Goal: Information Seeking & Learning: Learn about a topic

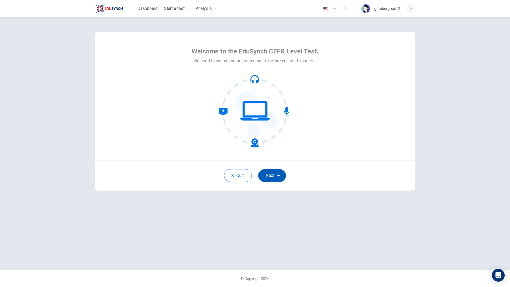
click at [275, 177] on button "Next" at bounding box center [272, 175] width 28 height 13
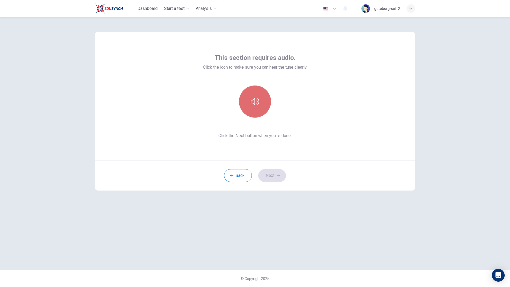
click at [258, 98] on icon "button" at bounding box center [255, 101] width 9 height 9
click at [274, 174] on button "Next" at bounding box center [272, 175] width 28 height 13
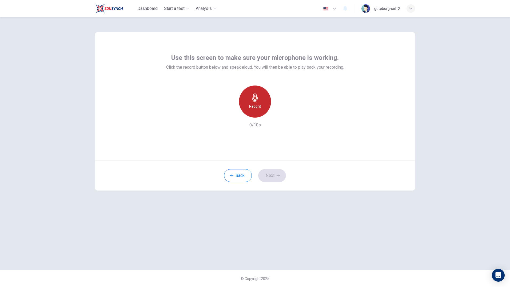
click at [247, 104] on div "Record" at bounding box center [255, 101] width 32 height 32
click at [257, 103] on h6 "Stop" at bounding box center [255, 106] width 8 height 6
drag, startPoint x: 281, startPoint y: 114, endPoint x: 316, endPoint y: 132, distance: 39.3
click at [281, 114] on icon "button" at bounding box center [279, 112] width 5 height 5
click at [276, 177] on button "Next" at bounding box center [272, 175] width 28 height 13
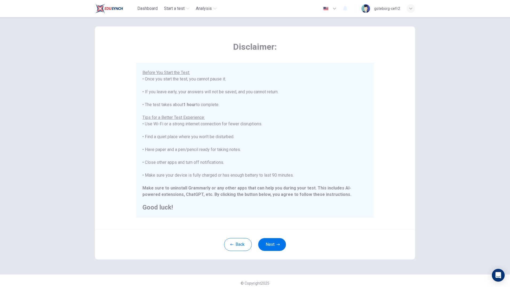
scroll to position [10, 0]
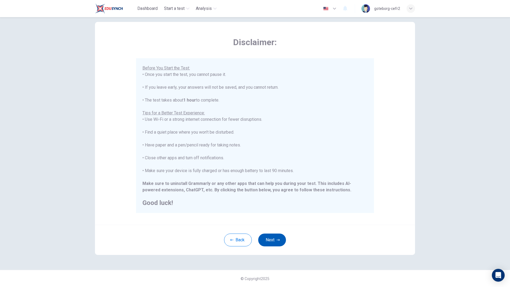
click at [277, 240] on icon "button" at bounding box center [278, 239] width 3 height 3
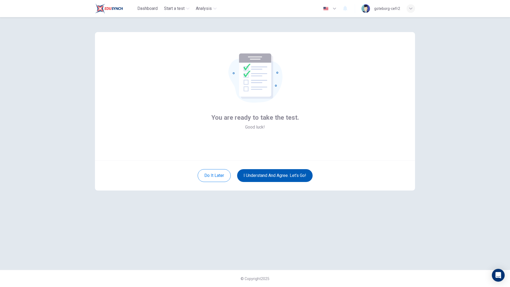
scroll to position [0, 0]
click at [279, 177] on button "I understand and agree. Let’s go!" at bounding box center [275, 175] width 76 height 13
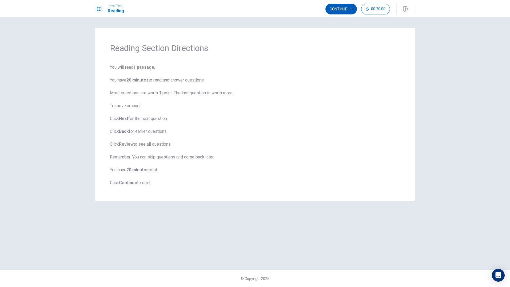
click at [338, 9] on button "Continue" at bounding box center [340, 9] width 31 height 11
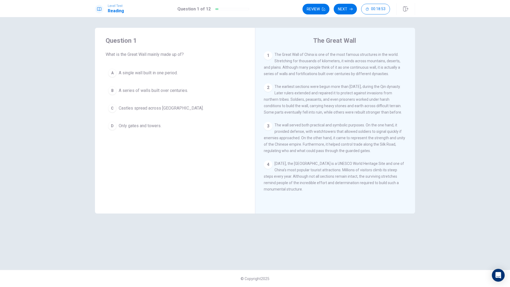
click at [112, 92] on div "B" at bounding box center [112, 90] width 9 height 9
click at [342, 7] on button "Next" at bounding box center [345, 9] width 23 height 11
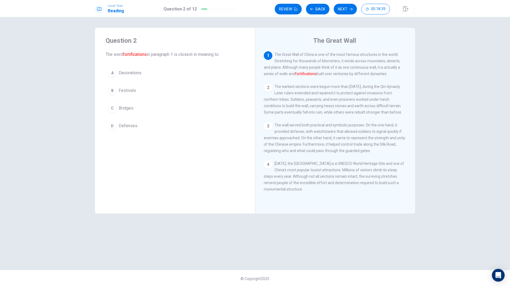
click at [111, 127] on div "D" at bounding box center [112, 125] width 9 height 9
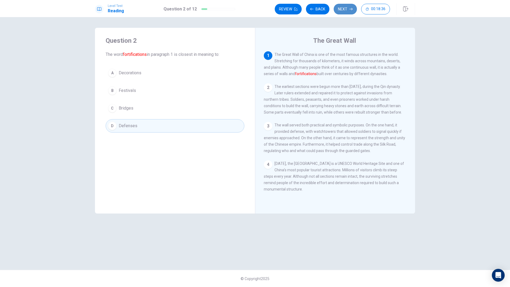
click at [344, 8] on button "Next" at bounding box center [345, 9] width 23 height 11
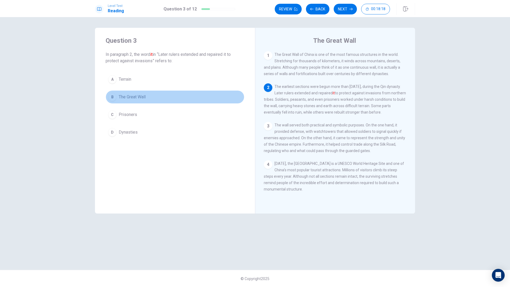
click at [134, 97] on span "The Great Wall" at bounding box center [132, 97] width 27 height 6
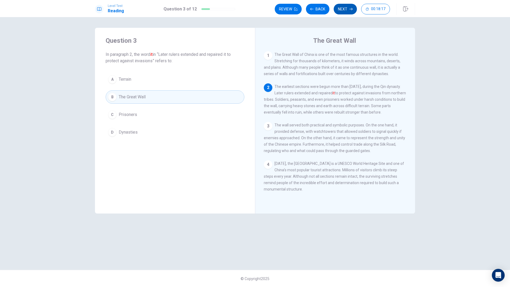
click at [346, 9] on button "Next" at bounding box center [345, 9] width 23 height 11
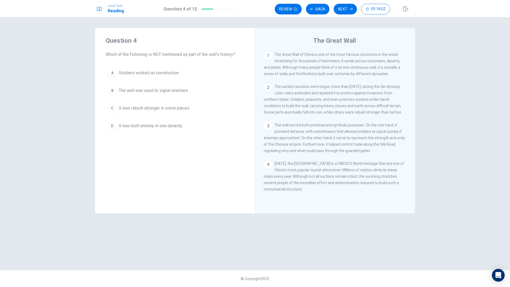
click at [112, 125] on div "D" at bounding box center [112, 125] width 9 height 9
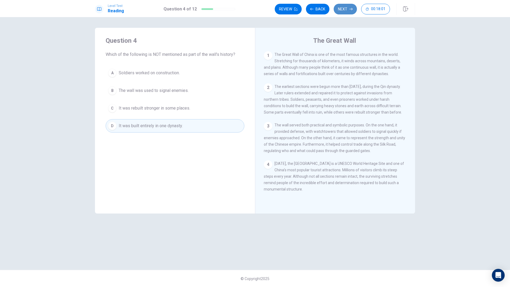
click at [341, 10] on button "Next" at bounding box center [345, 9] width 23 height 11
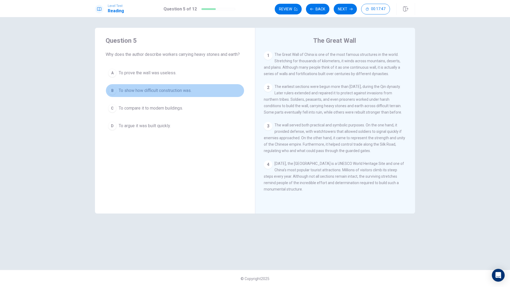
click at [111, 90] on div "B" at bounding box center [112, 90] width 9 height 9
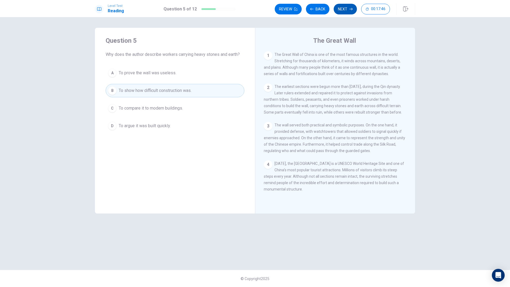
click at [351, 6] on button "Next" at bounding box center [345, 9] width 23 height 11
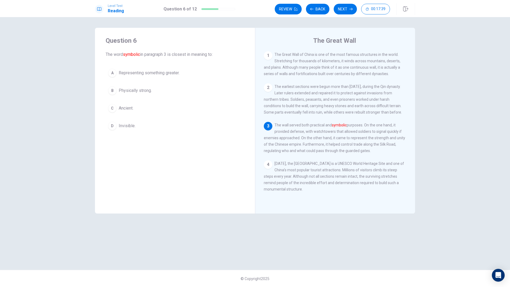
click at [115, 74] on div "A" at bounding box center [112, 73] width 9 height 9
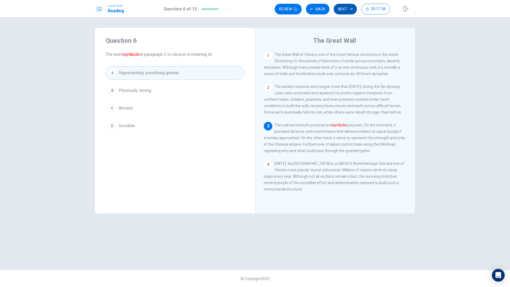
click at [351, 8] on icon "button" at bounding box center [351, 8] width 3 height 3
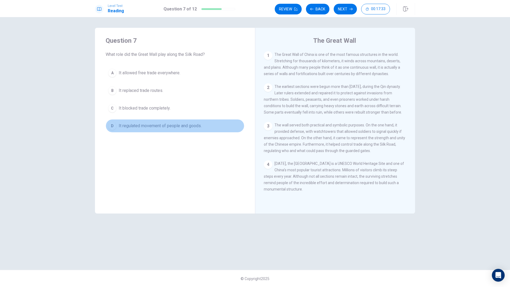
click at [113, 125] on div "D" at bounding box center [112, 125] width 9 height 9
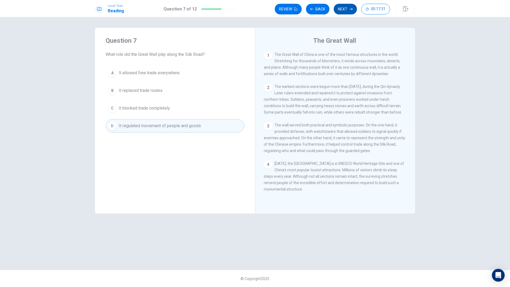
click at [343, 7] on button "Next" at bounding box center [345, 9] width 23 height 11
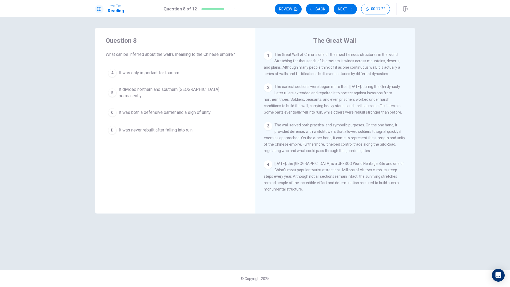
click at [112, 108] on div "C" at bounding box center [112, 112] width 9 height 9
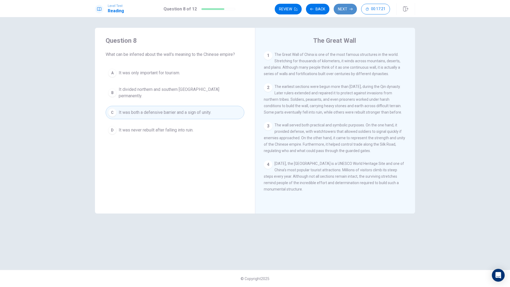
click at [343, 10] on button "Next" at bounding box center [345, 9] width 23 height 11
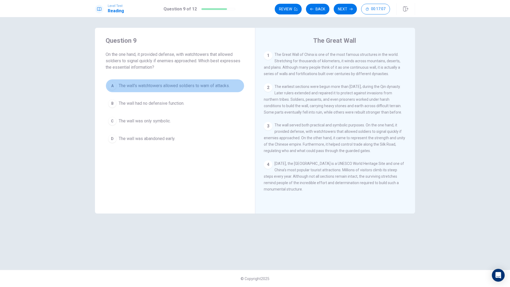
click at [111, 85] on div "A" at bounding box center [112, 85] width 9 height 9
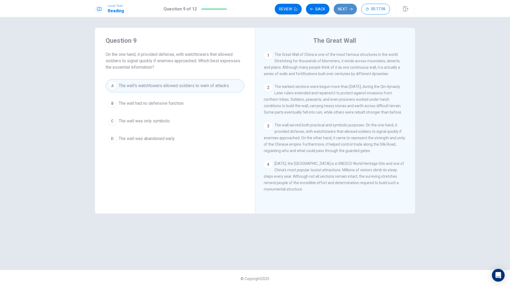
click at [342, 12] on button "Next" at bounding box center [345, 9] width 23 height 11
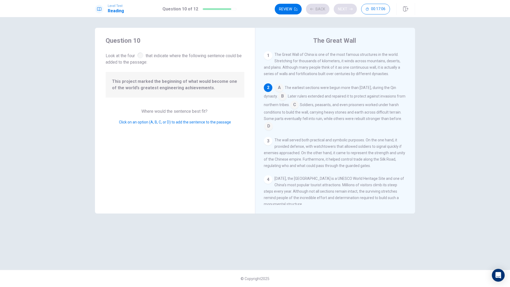
scroll to position [13, 0]
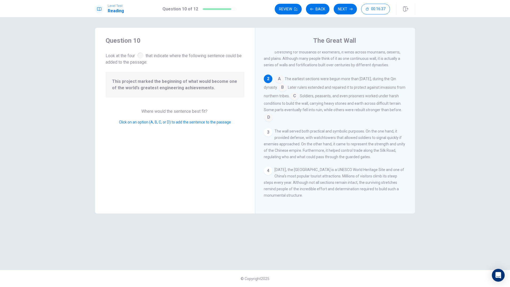
click at [287, 85] on input at bounding box center [282, 88] width 9 height 9
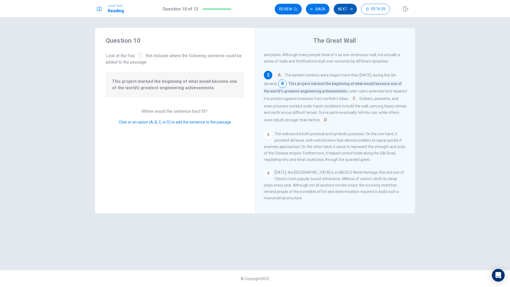
click at [351, 9] on icon "button" at bounding box center [351, 9] width 3 height 2
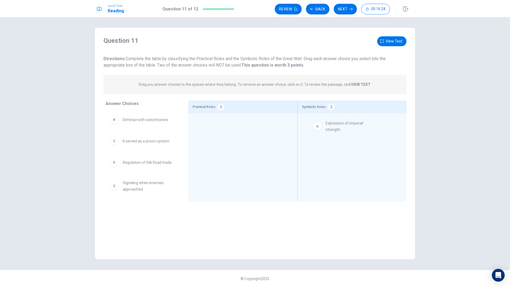
drag, startPoint x: 114, startPoint y: 124, endPoint x: 332, endPoint y: 129, distance: 217.5
drag, startPoint x: 117, startPoint y: 121, endPoint x: 112, endPoint y: 121, distance: 5.1
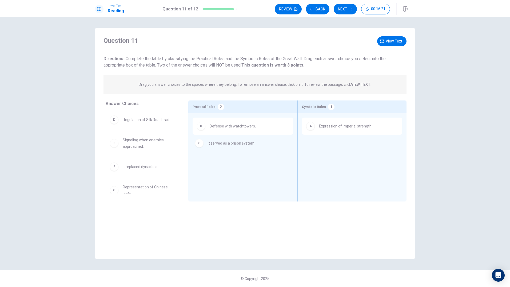
drag, startPoint x: 116, startPoint y: 121, endPoint x: 205, endPoint y: 148, distance: 92.8
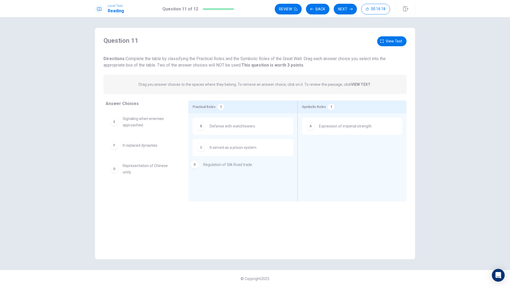
drag, startPoint x: 116, startPoint y: 121, endPoint x: 197, endPoint y: 168, distance: 94.3
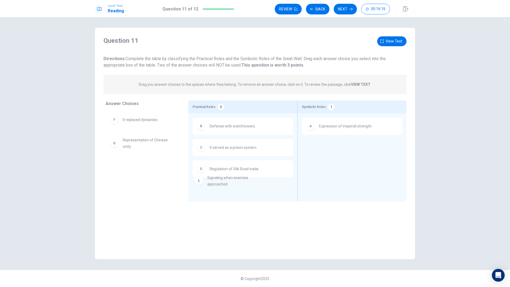
drag, startPoint x: 113, startPoint y: 123, endPoint x: 199, endPoint y: 184, distance: 105.4
drag, startPoint x: 114, startPoint y: 171, endPoint x: 331, endPoint y: 162, distance: 217.1
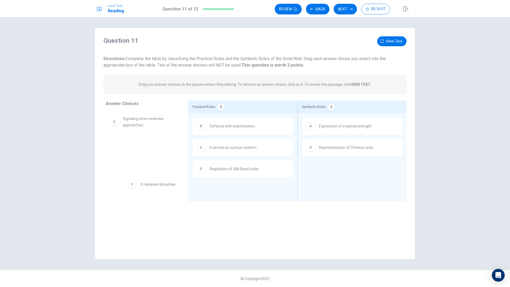
drag, startPoint x: 114, startPoint y: 146, endPoint x: 134, endPoint y: 186, distance: 44.3
drag, startPoint x: 134, startPoint y: 131, endPoint x: 197, endPoint y: 190, distance: 86.4
click at [347, 8] on button "Next" at bounding box center [345, 9] width 23 height 11
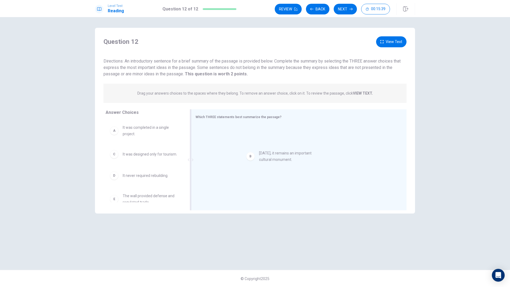
drag, startPoint x: 114, startPoint y: 157, endPoint x: 254, endPoint y: 157, distance: 140.6
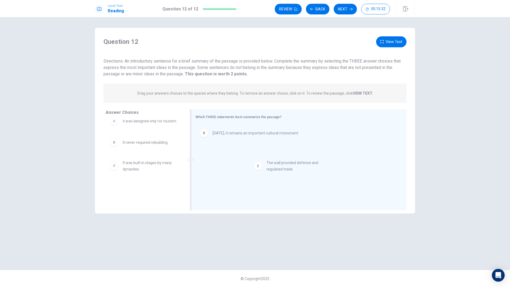
drag, startPoint x: 115, startPoint y: 165, endPoint x: 200, endPoint y: 168, distance: 84.9
drag, startPoint x: 120, startPoint y: 168, endPoint x: 261, endPoint y: 175, distance: 141.6
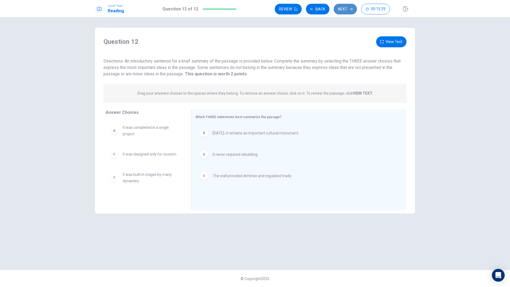
click at [349, 10] on button "Next" at bounding box center [345, 9] width 23 height 11
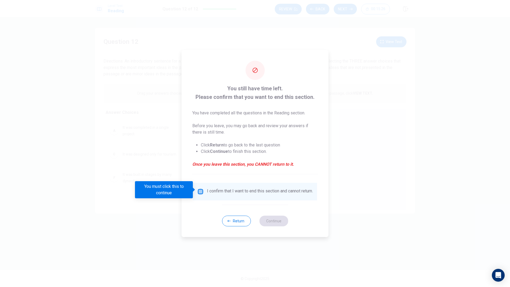
click at [197, 188] on input "You must click this to continue" at bounding box center [200, 191] width 6 height 6
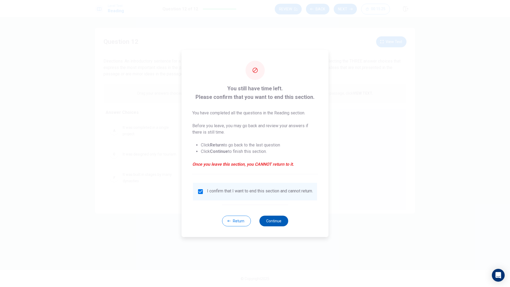
click at [279, 226] on button "Continue" at bounding box center [273, 220] width 29 height 11
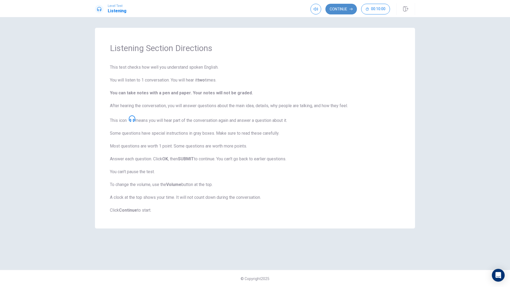
click at [345, 6] on button "Continue" at bounding box center [340, 9] width 31 height 11
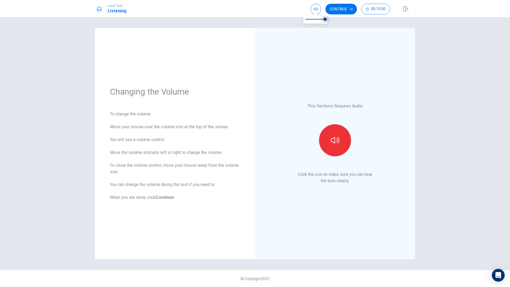
drag, startPoint x: 326, startPoint y: 19, endPoint x: 331, endPoint y: 21, distance: 5.0
click at [331, 21] on body "Level Test Listening Continue 00:10:00 00:10:00 Continue Changing the Volume To…" at bounding box center [255, 143] width 510 height 287
click at [336, 146] on button "button" at bounding box center [335, 140] width 32 height 32
click at [329, 149] on button "button" at bounding box center [335, 140] width 32 height 32
click at [344, 7] on button "Continue" at bounding box center [340, 9] width 31 height 11
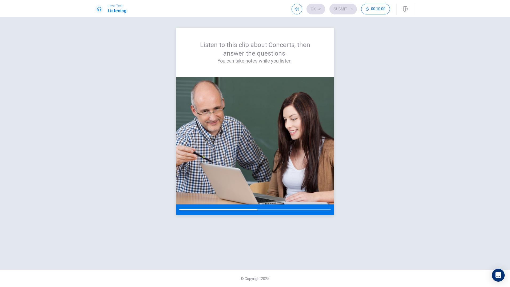
drag, startPoint x: 256, startPoint y: 210, endPoint x: 309, endPoint y: 211, distance: 53.1
click at [309, 211] on div at bounding box center [255, 209] width 158 height 11
click at [301, 210] on div at bounding box center [255, 209] width 158 height 11
click at [323, 209] on div at bounding box center [255, 209] width 152 height 1
click at [366, 175] on div "Listen to this clip about Concerts, then answer the questions. You can take not…" at bounding box center [255, 143] width 320 height 231
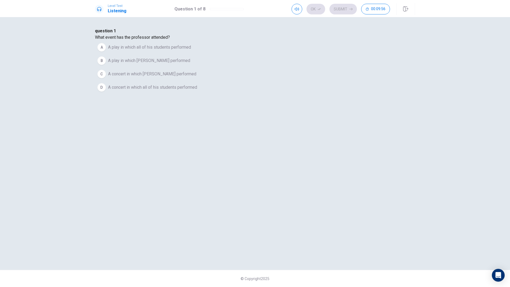
click at [196, 77] on span "A concert in which [PERSON_NAME] performed" at bounding box center [152, 74] width 88 height 6
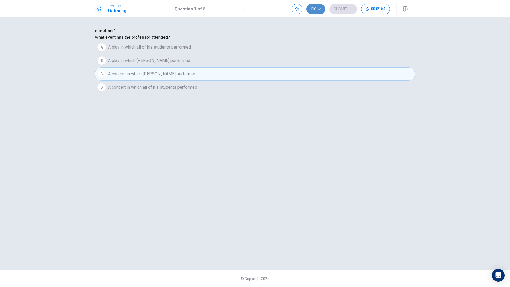
click at [315, 11] on button "Ok" at bounding box center [316, 9] width 19 height 11
click at [345, 12] on button "Submit" at bounding box center [342, 9] width 27 height 11
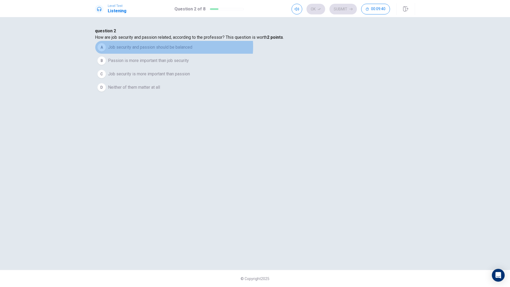
click at [192, 50] on span "Job security and passion should be balanced" at bounding box center [150, 47] width 84 height 6
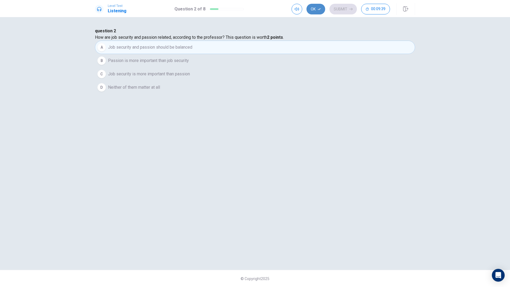
click at [321, 10] on icon "button" at bounding box center [319, 8] width 3 height 3
click at [350, 10] on icon "button" at bounding box center [351, 8] width 3 height 3
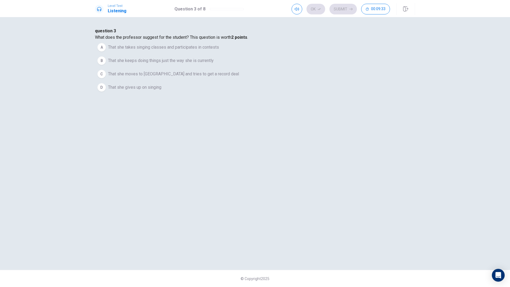
click at [219, 50] on span "That she takes singing classes and participates in contests" at bounding box center [163, 47] width 111 height 6
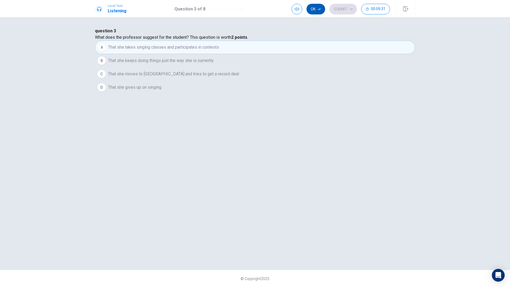
click at [317, 9] on button "Ok" at bounding box center [316, 9] width 19 height 11
click at [336, 11] on button "Submit" at bounding box center [342, 9] width 27 height 11
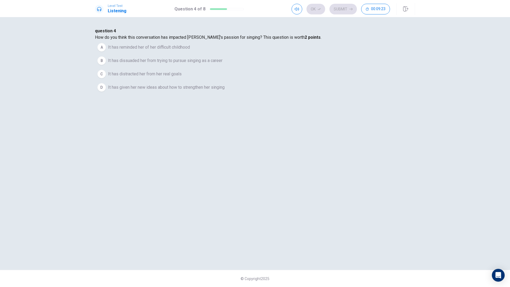
click at [225, 90] on span "It has given her new ideas about how to strengthen her singing" at bounding box center [166, 87] width 117 height 6
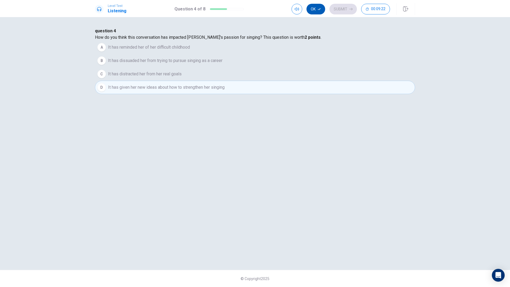
click at [320, 11] on button "Ok" at bounding box center [316, 9] width 19 height 11
click at [343, 10] on button "Submit" at bounding box center [342, 9] width 27 height 11
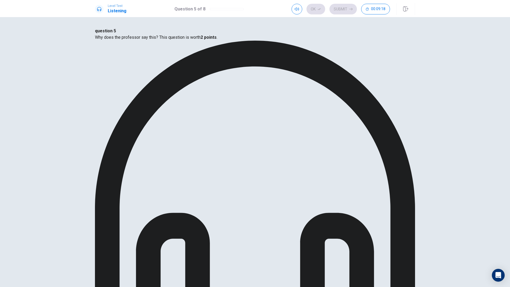
click at [320, 7] on button "Ok" at bounding box center [316, 9] width 19 height 11
click at [344, 10] on button "Submit" at bounding box center [342, 9] width 27 height 11
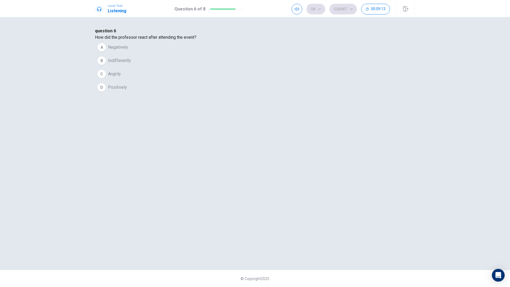
click at [127, 90] on span "Positively" at bounding box center [117, 87] width 19 height 6
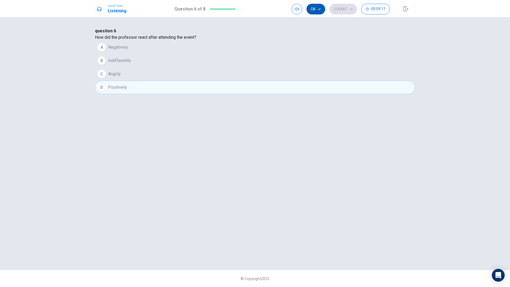
click at [318, 10] on icon "button" at bounding box center [319, 8] width 3 height 3
click at [338, 10] on button "Submit" at bounding box center [342, 9] width 27 height 11
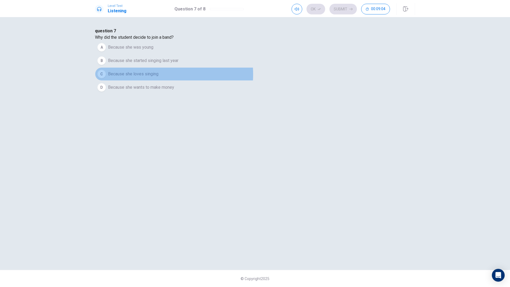
click at [158, 77] on span "Because she loves singing" at bounding box center [133, 74] width 50 height 6
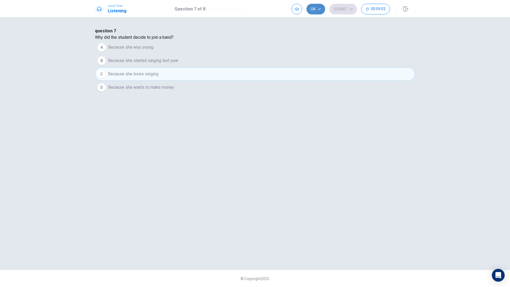
click at [310, 10] on button "Ok" at bounding box center [316, 9] width 19 height 11
click at [347, 10] on button "Submit" at bounding box center [342, 9] width 27 height 11
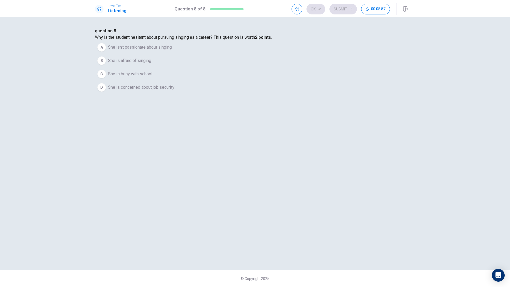
click at [174, 90] on span "She is concerned about job security" at bounding box center [141, 87] width 66 height 6
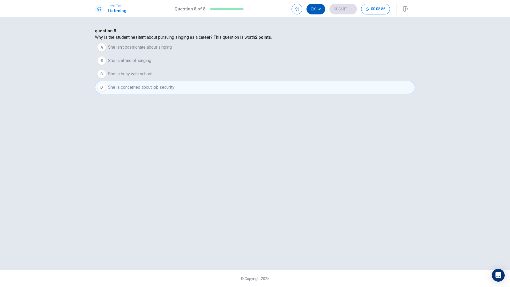
click at [319, 10] on icon "button" at bounding box center [319, 8] width 3 height 3
click at [344, 10] on button "Submit" at bounding box center [342, 9] width 27 height 11
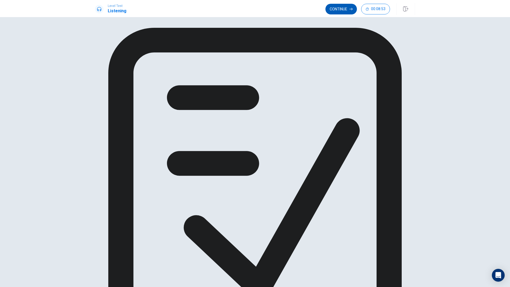
click at [348, 8] on button "Continue" at bounding box center [340, 9] width 31 height 11
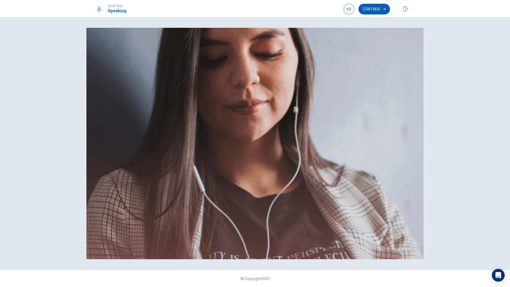
click at [375, 9] on button "Continue" at bounding box center [374, 9] width 31 height 11
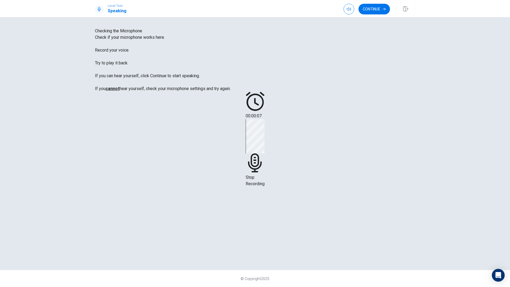
click at [265, 143] on div "Stop Recording" at bounding box center [255, 153] width 19 height 68
click at [263, 132] on icon at bounding box center [255, 124] width 16 height 16
click at [249, 140] on button "Play Audio" at bounding box center [248, 137] width 1 height 5
drag, startPoint x: 338, startPoint y: 171, endPoint x: 339, endPoint y: 163, distance: 7.8
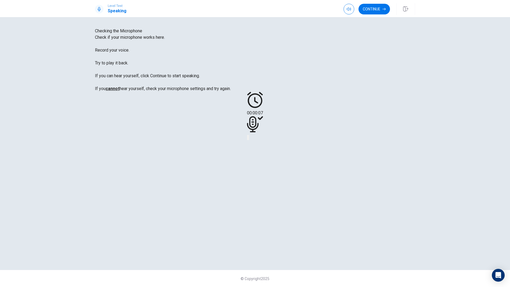
click at [249, 138] on icon "Pause Audio" at bounding box center [249, 138] width 0 height 0
click at [375, 9] on button "Continue" at bounding box center [374, 9] width 31 height 11
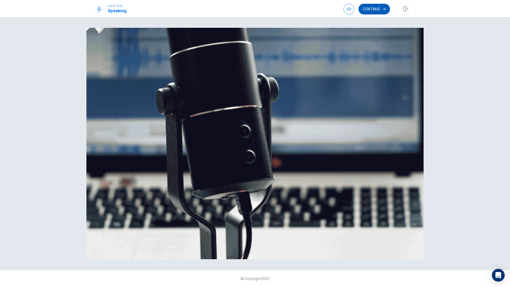
click at [375, 8] on button "Continue" at bounding box center [374, 9] width 31 height 11
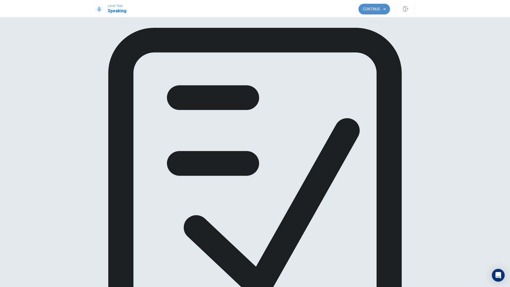
click at [374, 11] on button "Continue" at bounding box center [374, 9] width 31 height 11
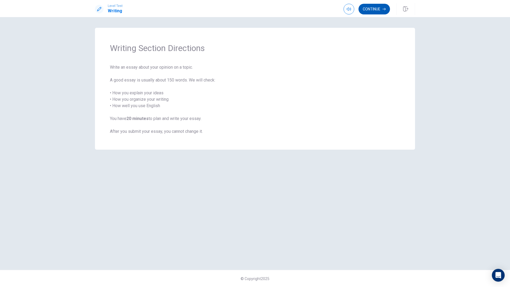
click at [373, 11] on button "Continue" at bounding box center [374, 9] width 31 height 11
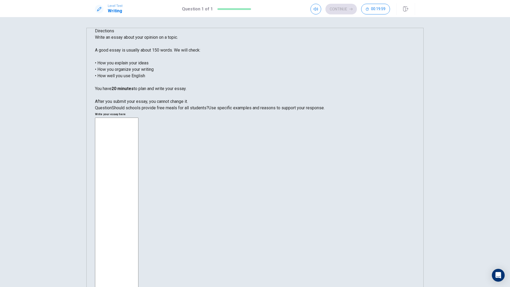
click at [138, 117] on textarea at bounding box center [116, 213] width 43 height 193
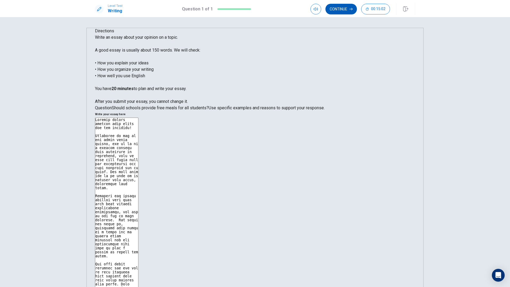
type textarea "Schools should provide free meals for all students! Education is one of the bas…"
click at [343, 5] on button "Continue" at bounding box center [340, 9] width 31 height 11
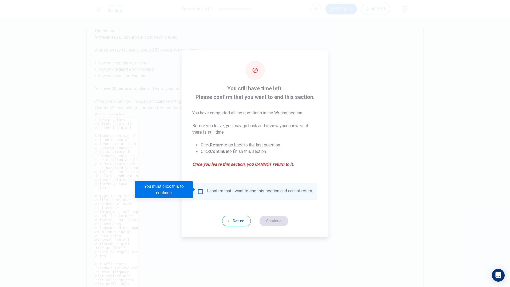
click at [198, 189] on input "You must click this to continue" at bounding box center [200, 191] width 6 height 6
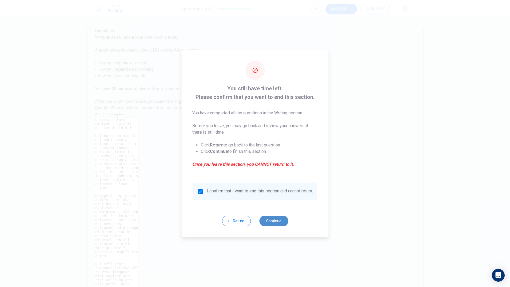
click at [279, 226] on button "Continue" at bounding box center [273, 220] width 29 height 11
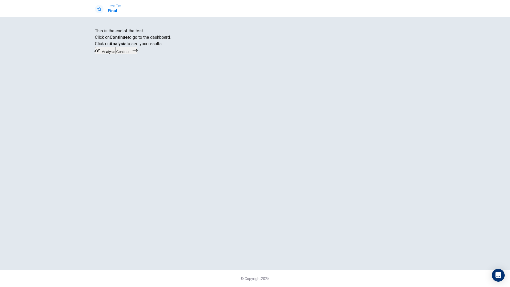
click at [137, 54] on button "Continue" at bounding box center [127, 50] width 22 height 7
